Goal: Information Seeking & Learning: Understand process/instructions

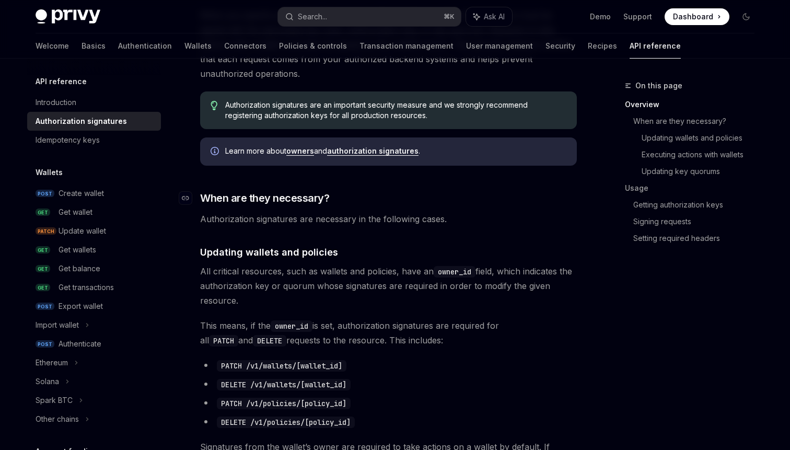
scroll to position [224, 0]
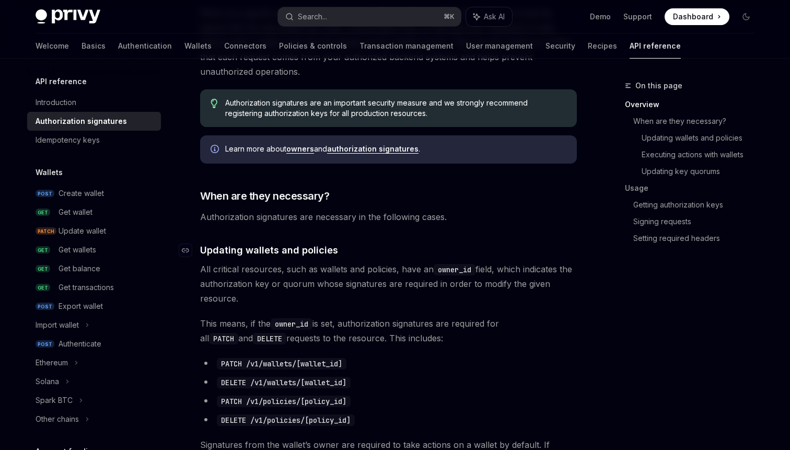
click at [575, 243] on h4 "​ Updating wallets and policies" at bounding box center [388, 250] width 377 height 14
click at [557, 286] on span "All critical resources, such as wallets and policies, have an owner_id field, w…" at bounding box center [388, 284] width 377 height 44
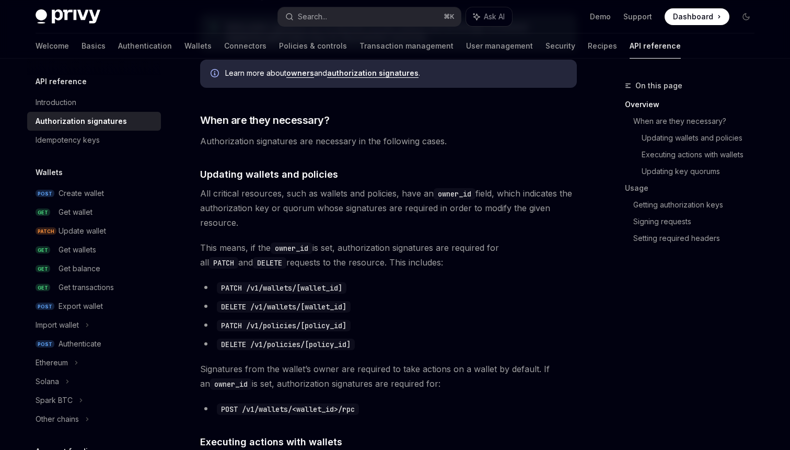
scroll to position [306, 0]
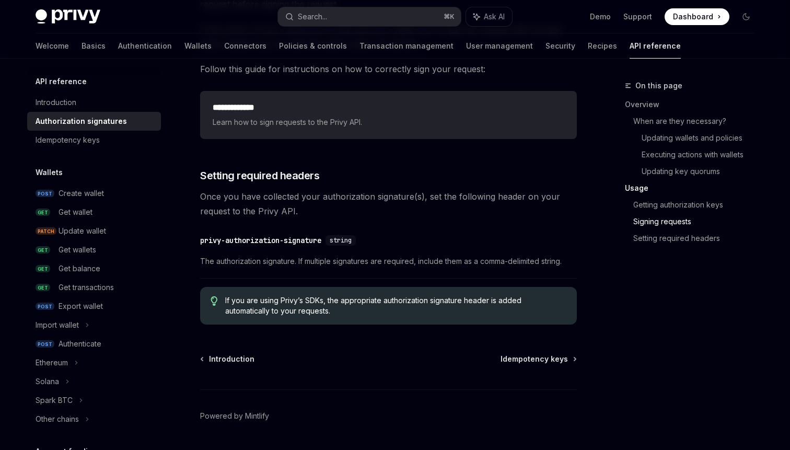
scroll to position [1736, 0]
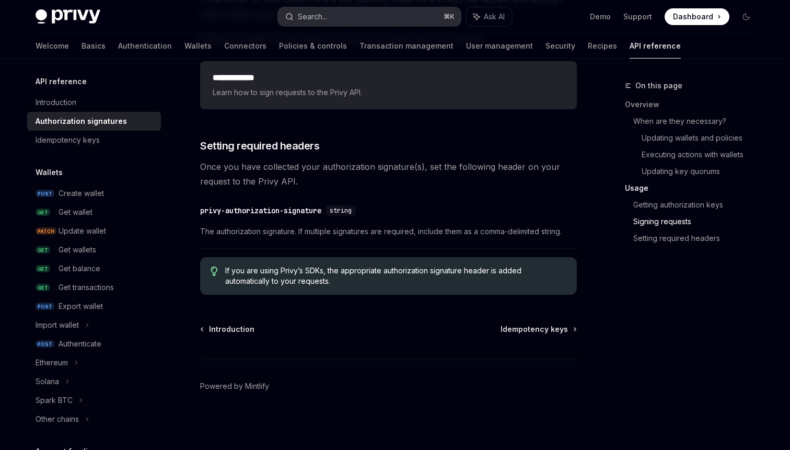
click at [280, 8] on button "Search... ⌘ K" at bounding box center [369, 16] width 183 height 19
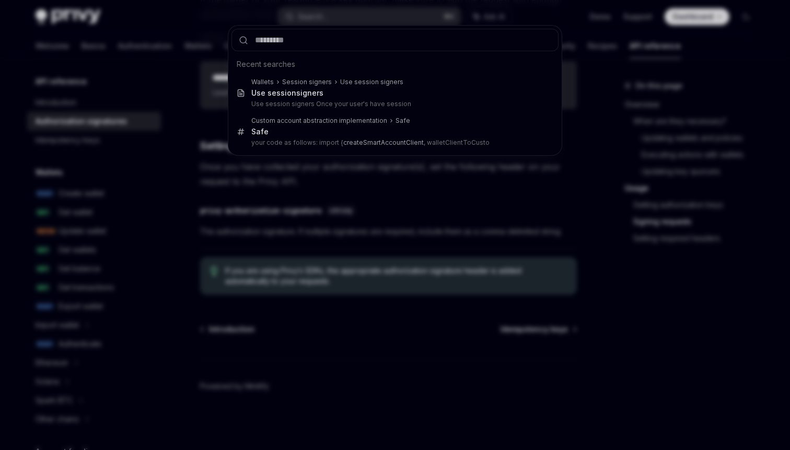
click at [364, 221] on div "Recent searches Wallets Session signers Use session signers Use session signe r…" at bounding box center [395, 225] width 790 height 450
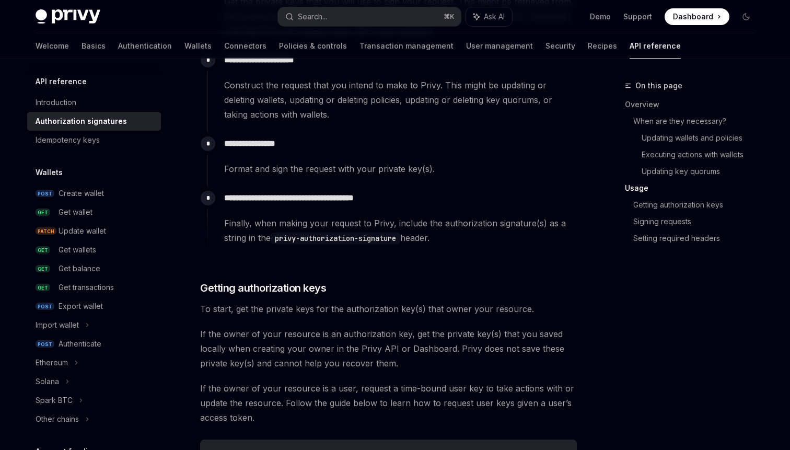
scroll to position [1098, 0]
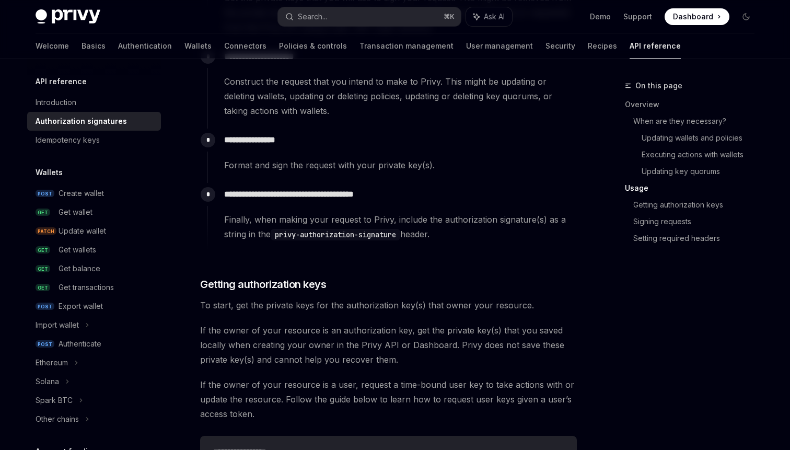
copy div "**********"
drag, startPoint x: 444, startPoint y: 236, endPoint x: 220, endPoint y: 197, distance: 228.2
click at [220, 197] on div "**********" at bounding box center [392, 212] width 370 height 59
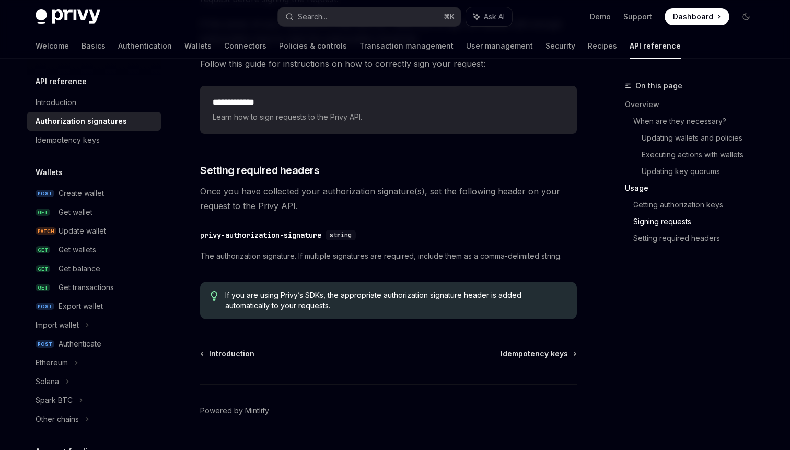
scroll to position [1736, 0]
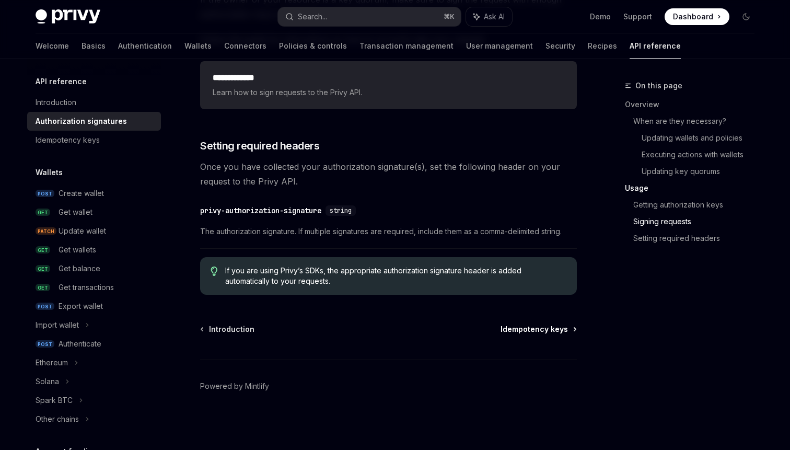
click at [526, 326] on span "Idempotency keys" at bounding box center [534, 329] width 67 height 10
type textarea "*"
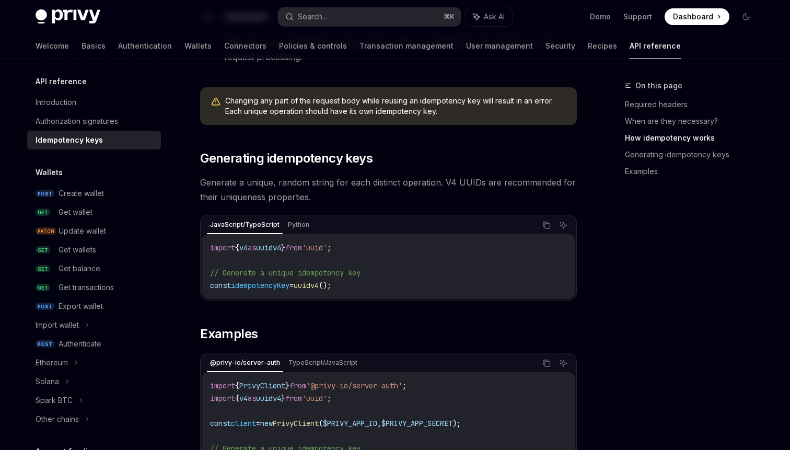
scroll to position [760, 0]
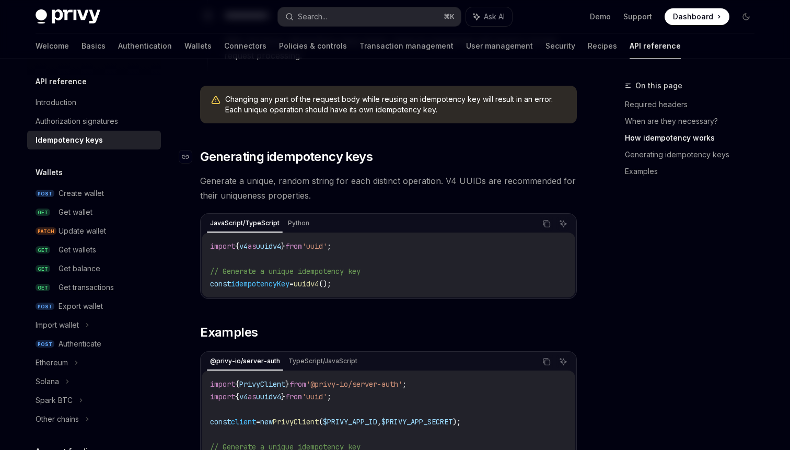
click at [317, 148] on span "Generating idempotency keys" at bounding box center [286, 156] width 172 height 17
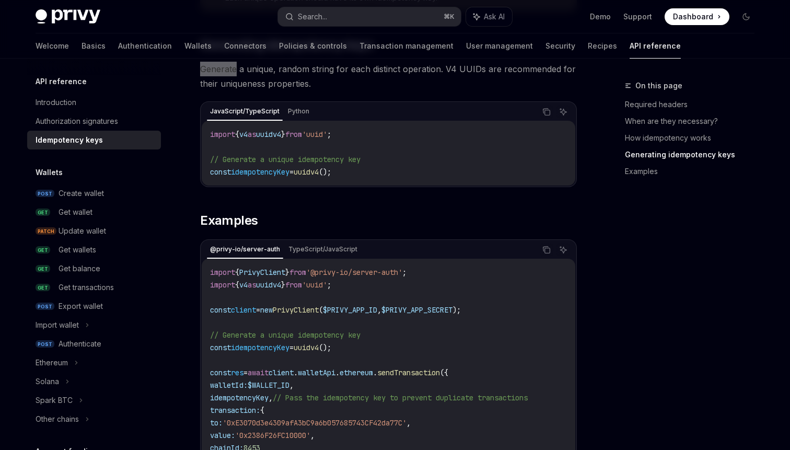
scroll to position [1110, 0]
